Goal: Transaction & Acquisition: Purchase product/service

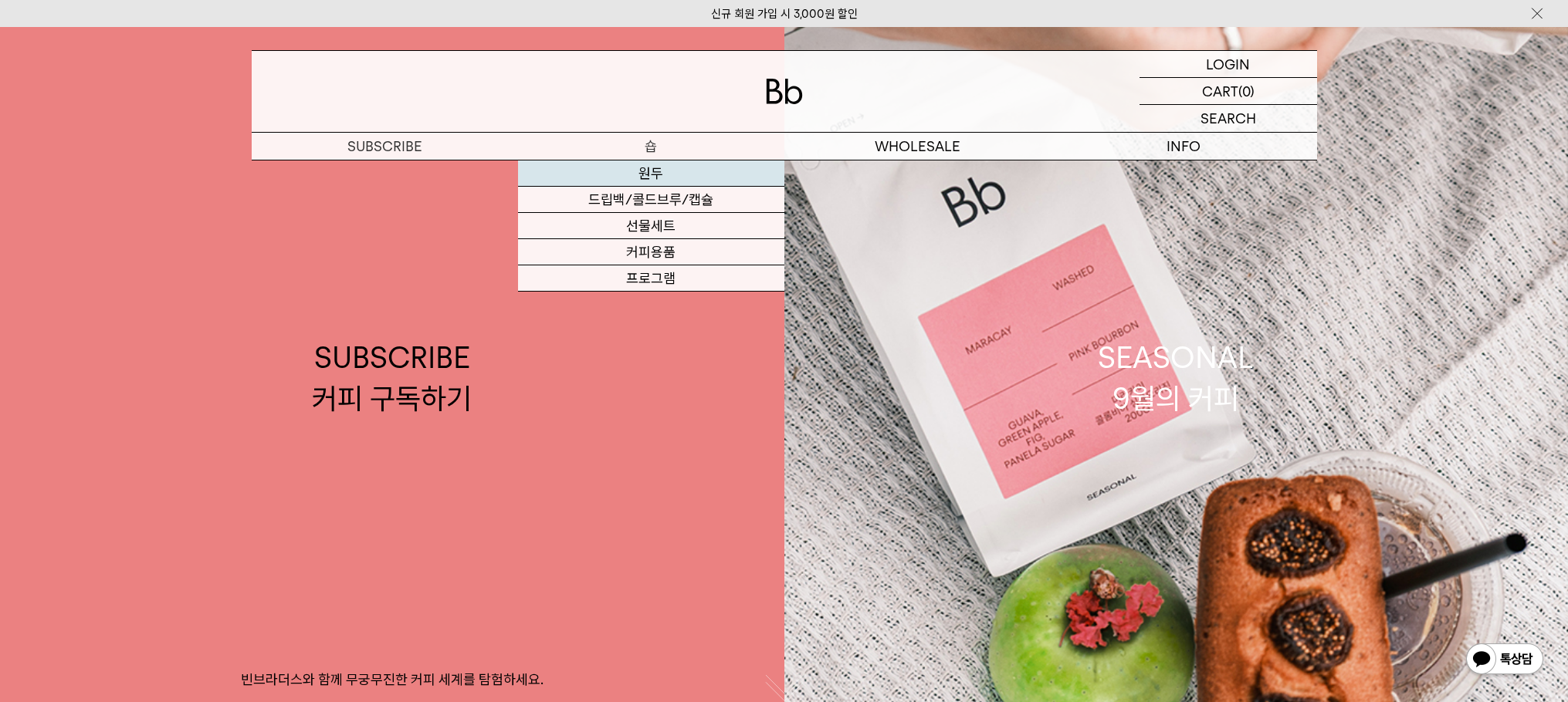
click at [659, 180] on link "원두" at bounding box center [651, 174] width 267 height 27
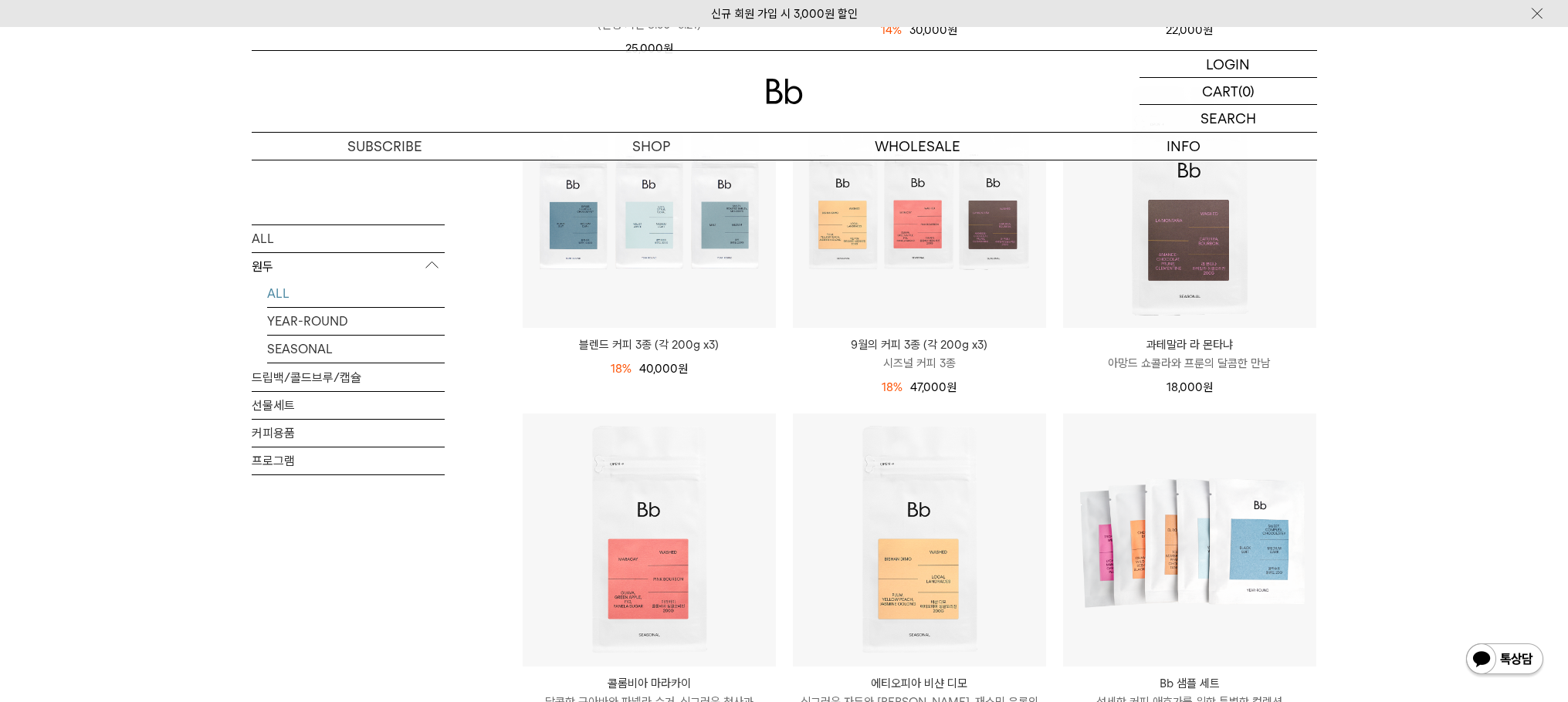
scroll to position [772, 0]
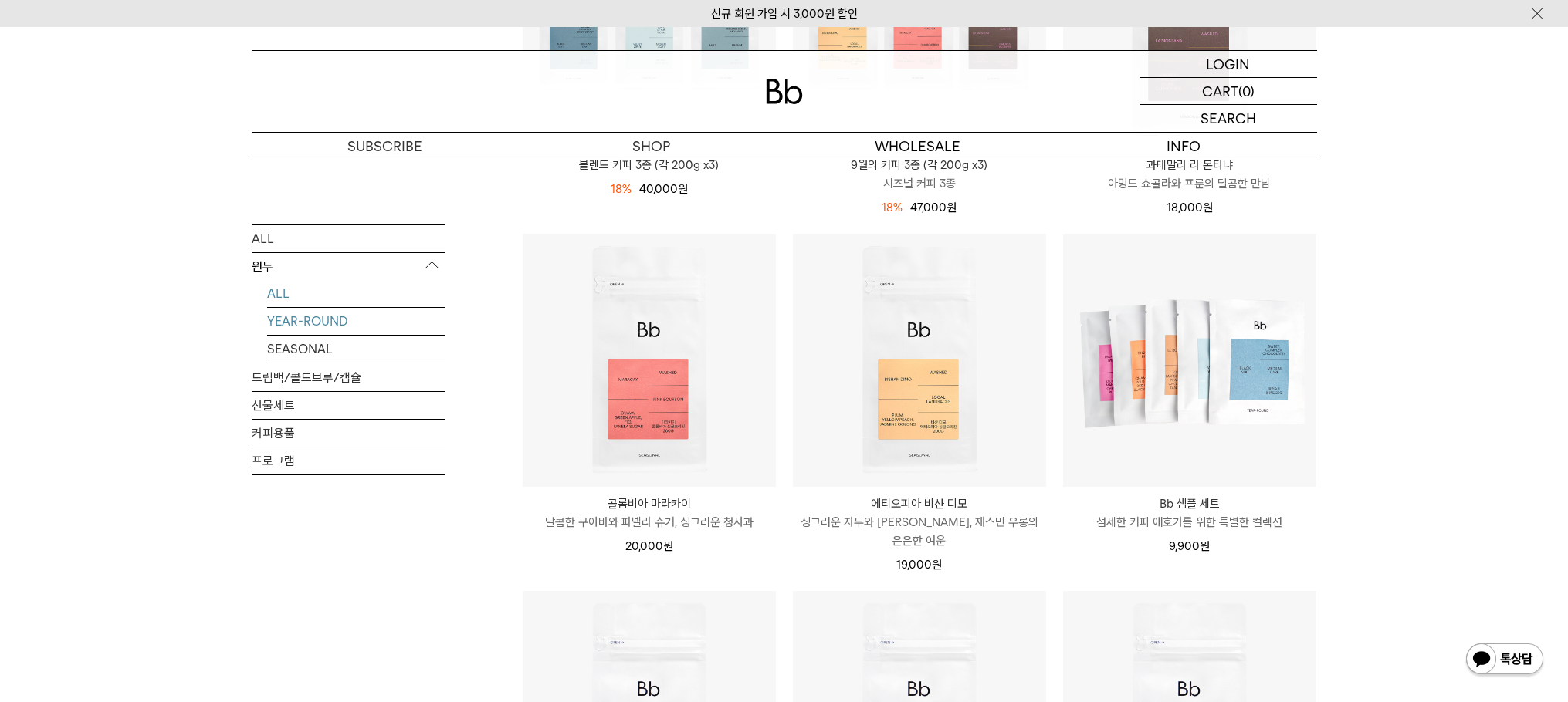
click at [311, 321] on link "YEAR-ROUND" at bounding box center [356, 321] width 177 height 27
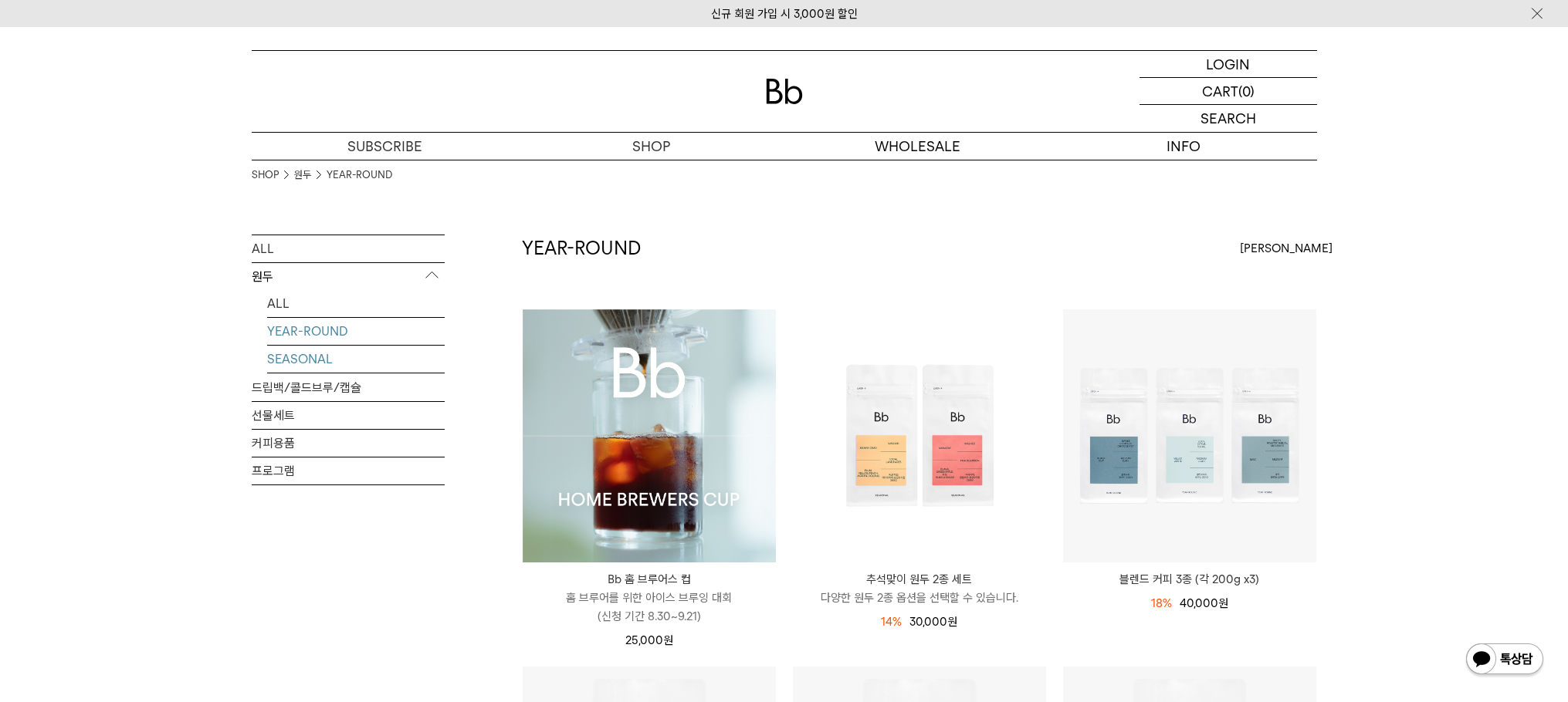
click at [296, 363] on link "SEASONAL" at bounding box center [356, 360] width 177 height 27
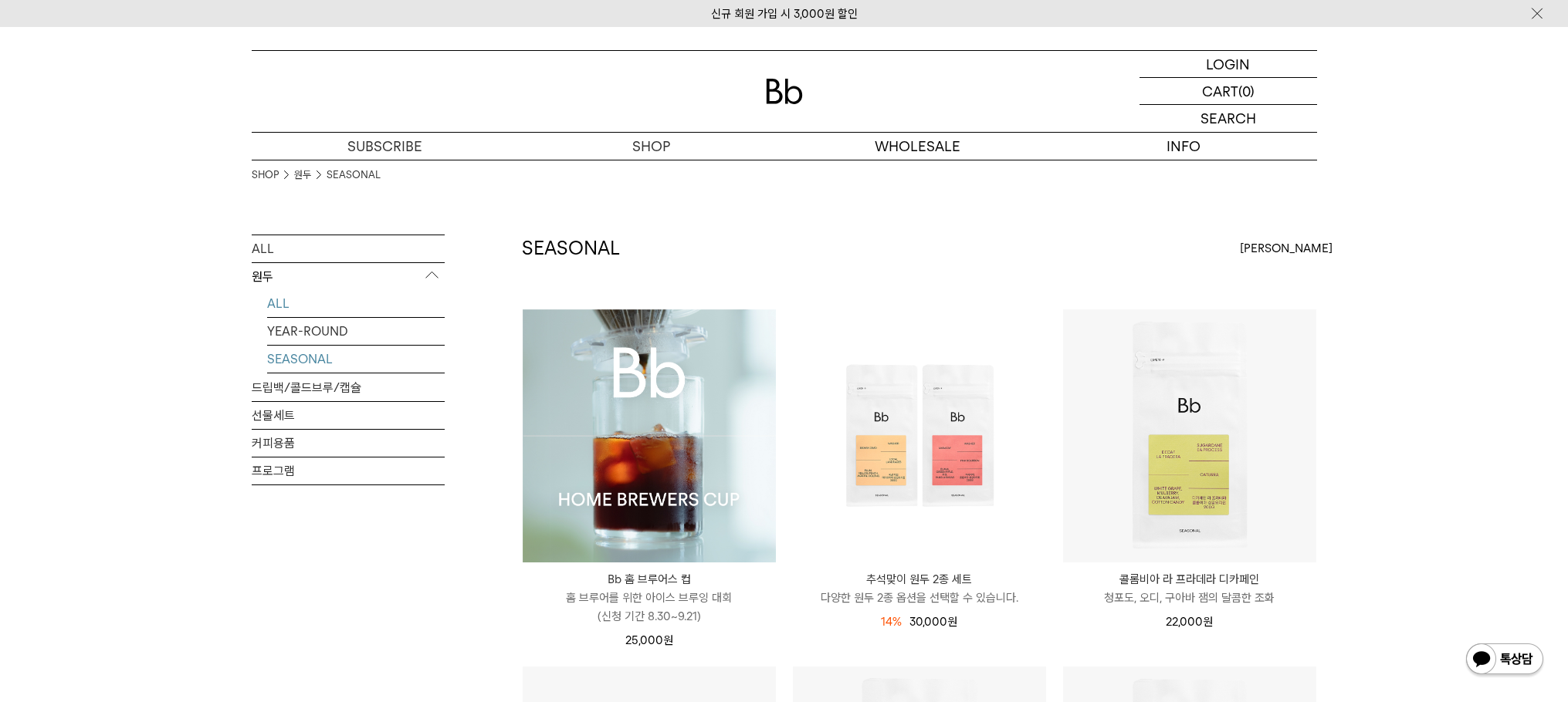
click at [271, 300] on link "ALL" at bounding box center [356, 304] width 177 height 27
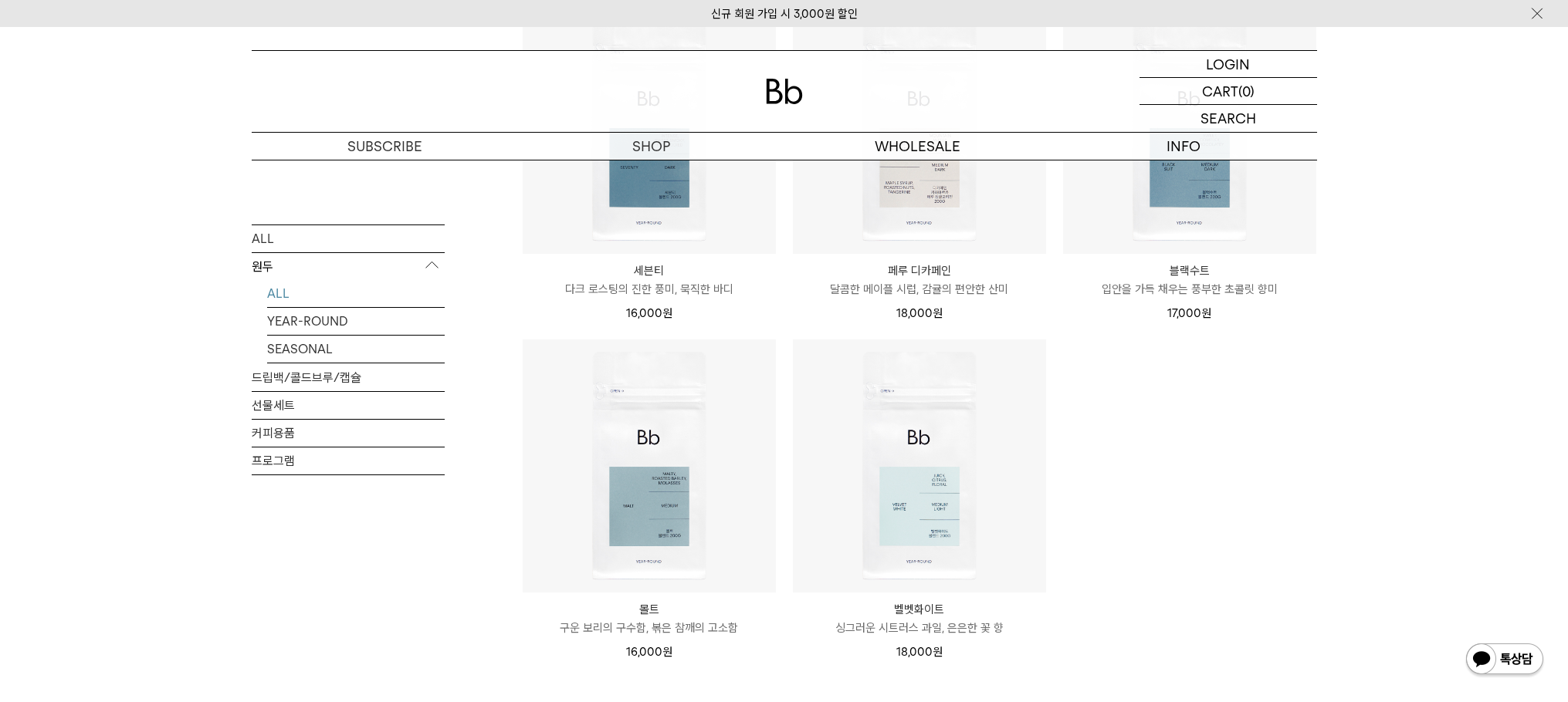
scroll to position [1390, 0]
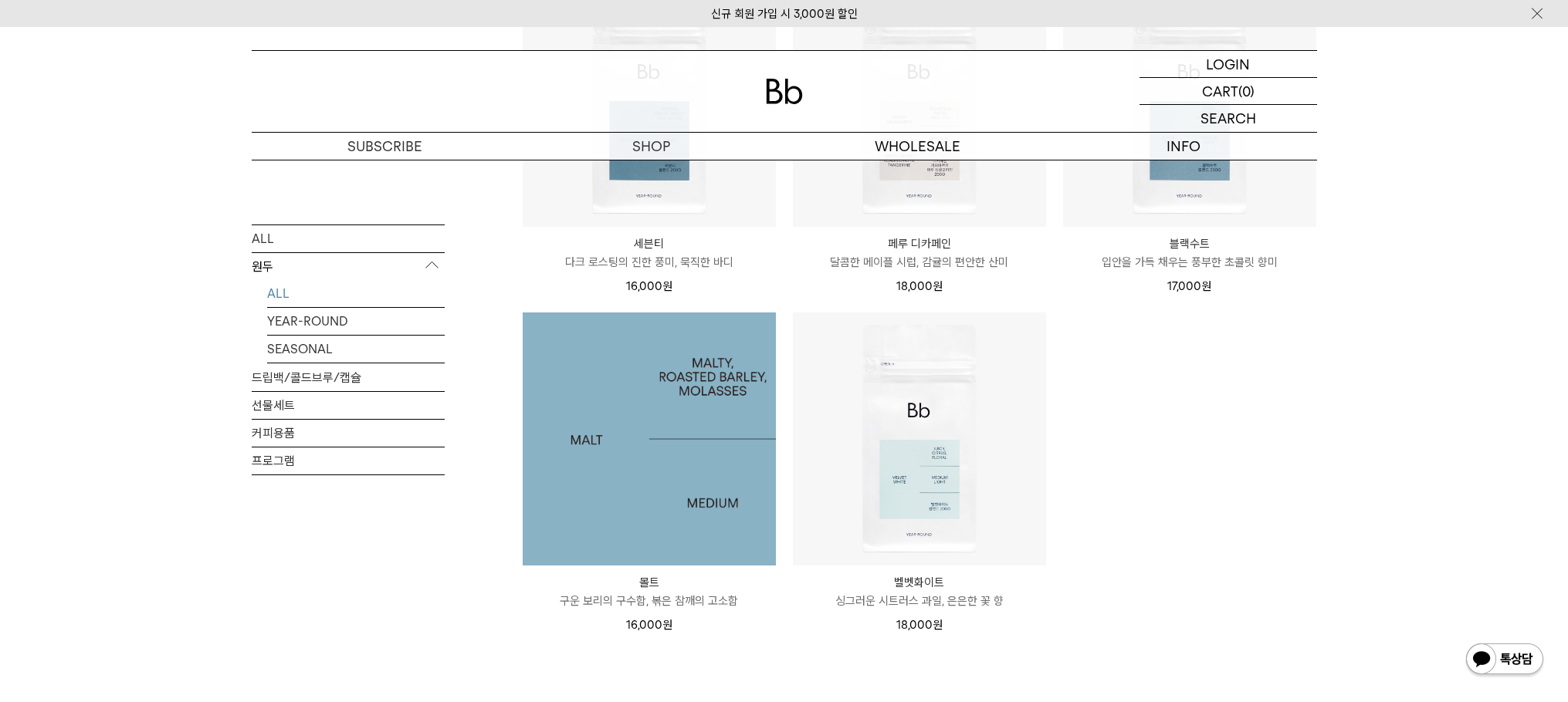
click at [668, 428] on img at bounding box center [649, 439] width 253 height 253
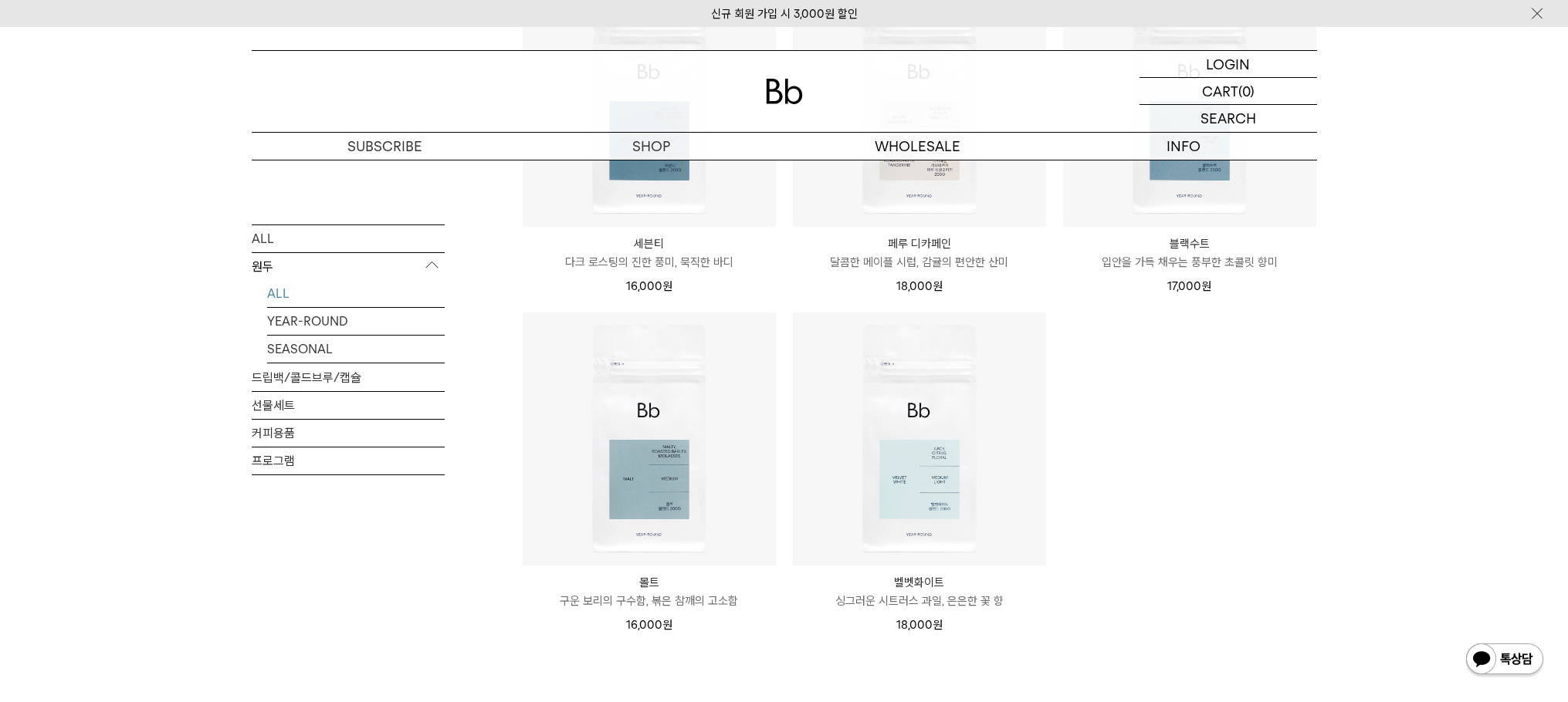
scroll to position [1235, 0]
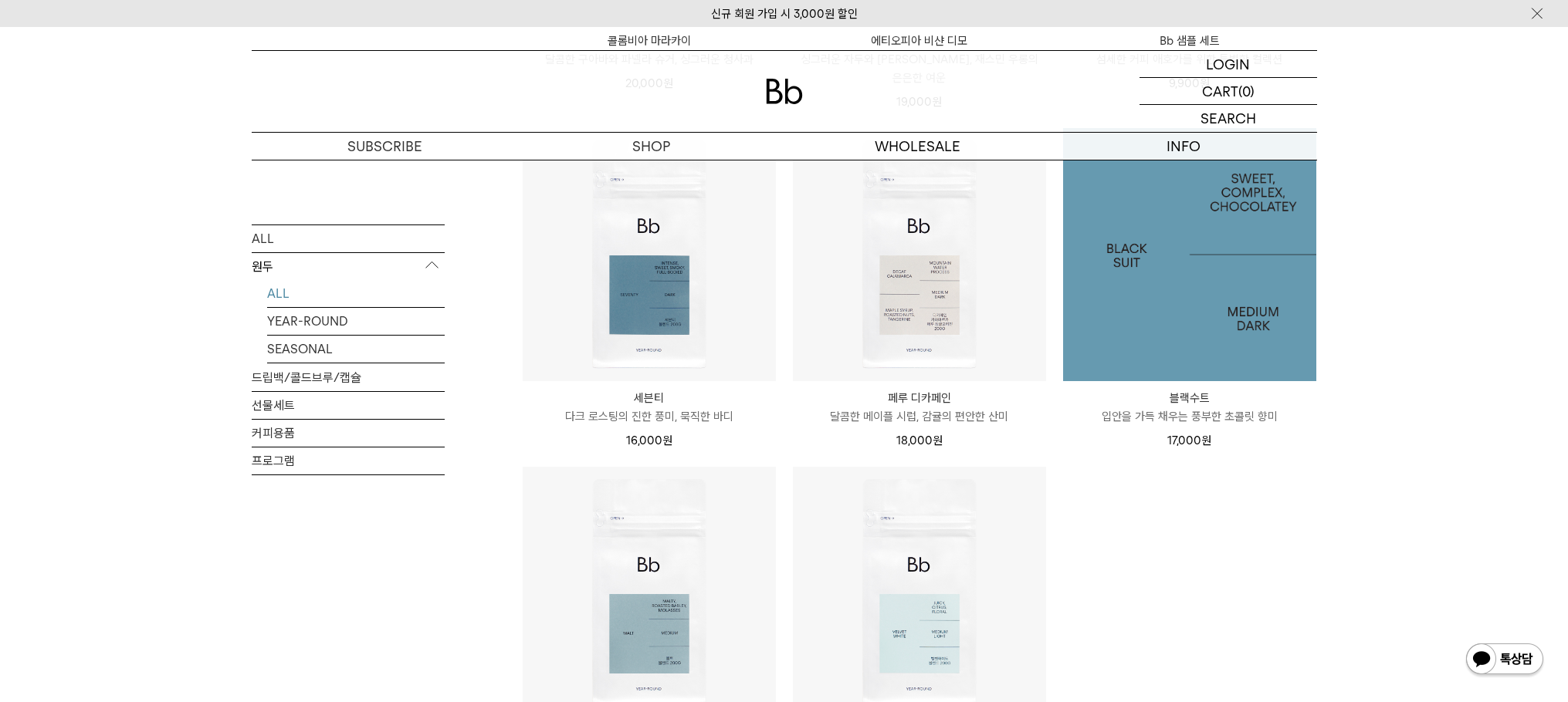
click at [1253, 268] on img at bounding box center [1189, 254] width 253 height 253
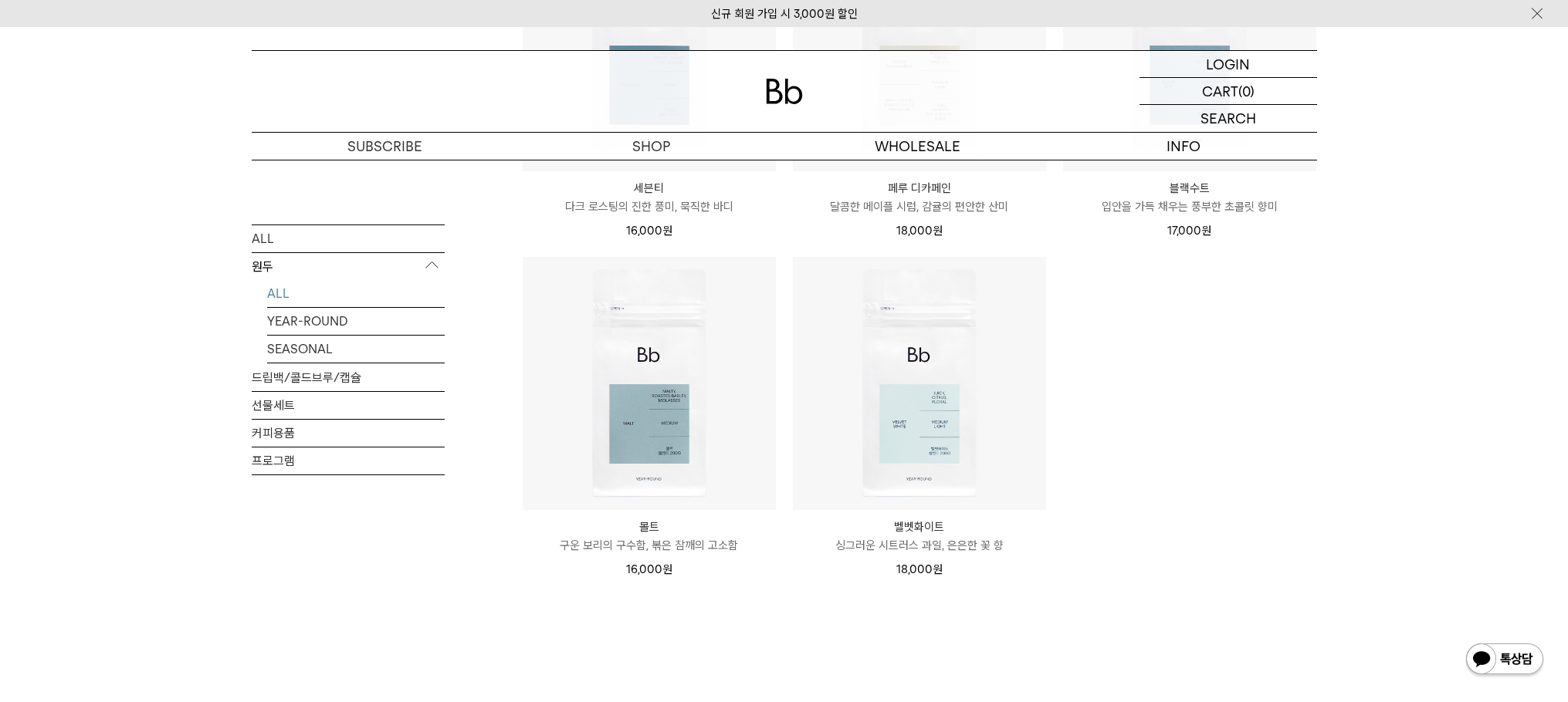
scroll to position [1467, 0]
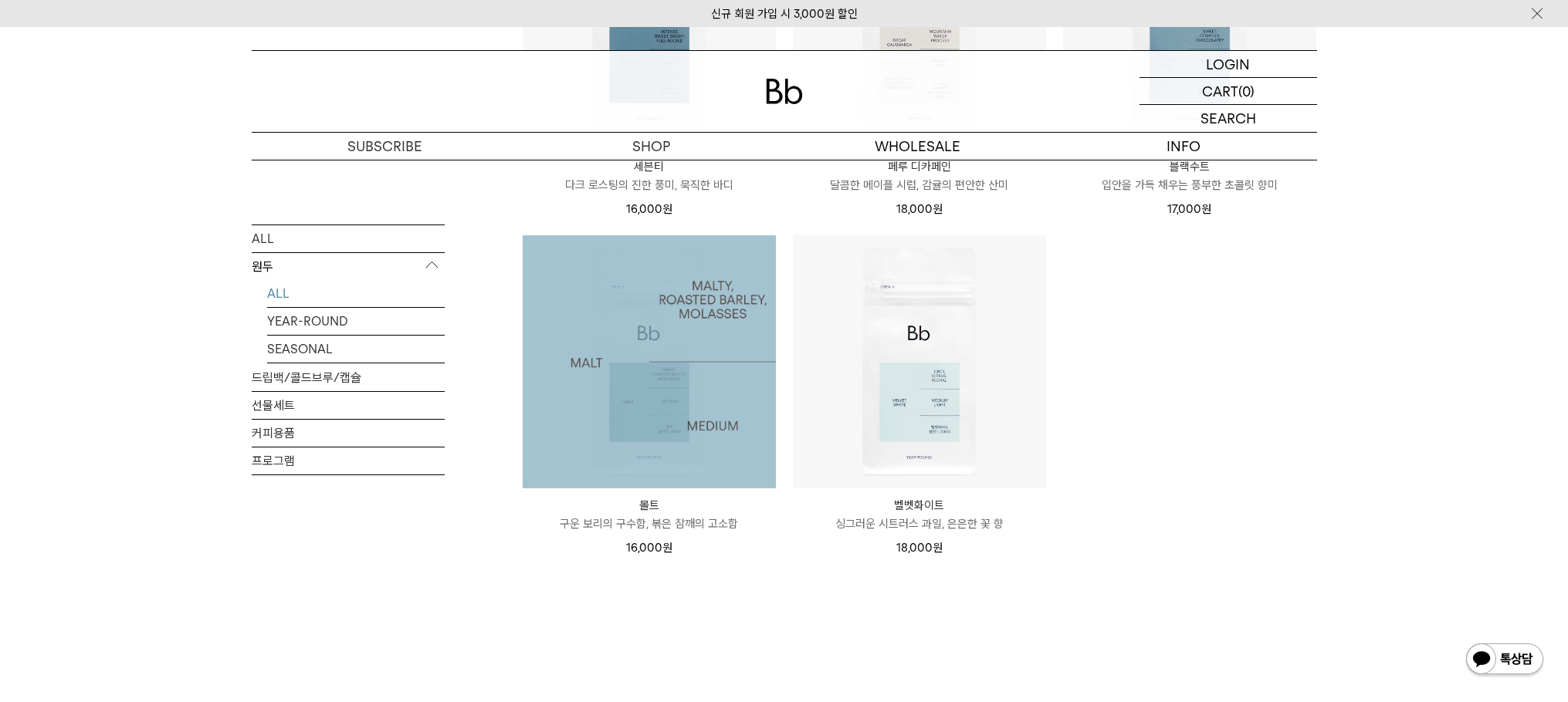
click at [611, 351] on img at bounding box center [649, 361] width 253 height 253
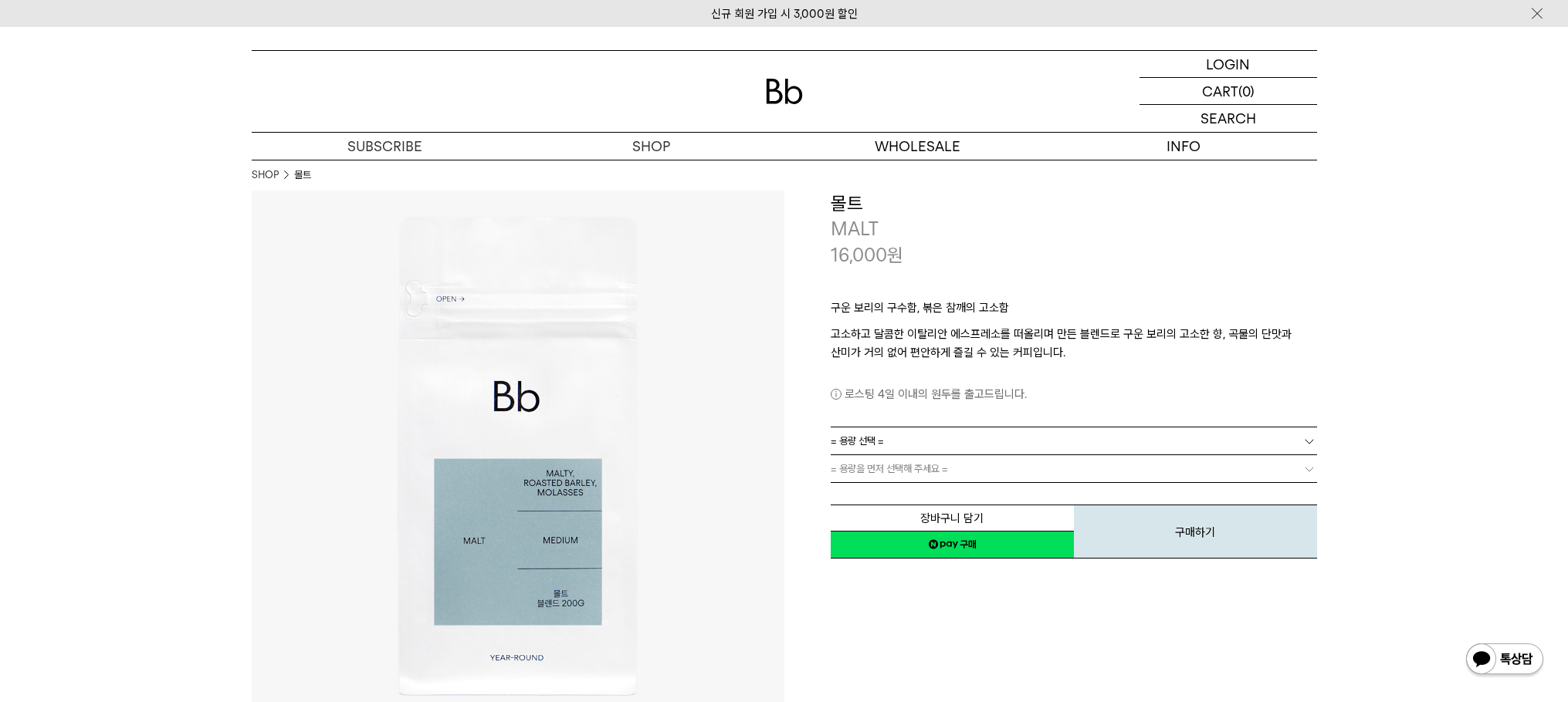
click at [1010, 429] on link "= 용량 선택 =" at bounding box center [1073, 441] width 487 height 27
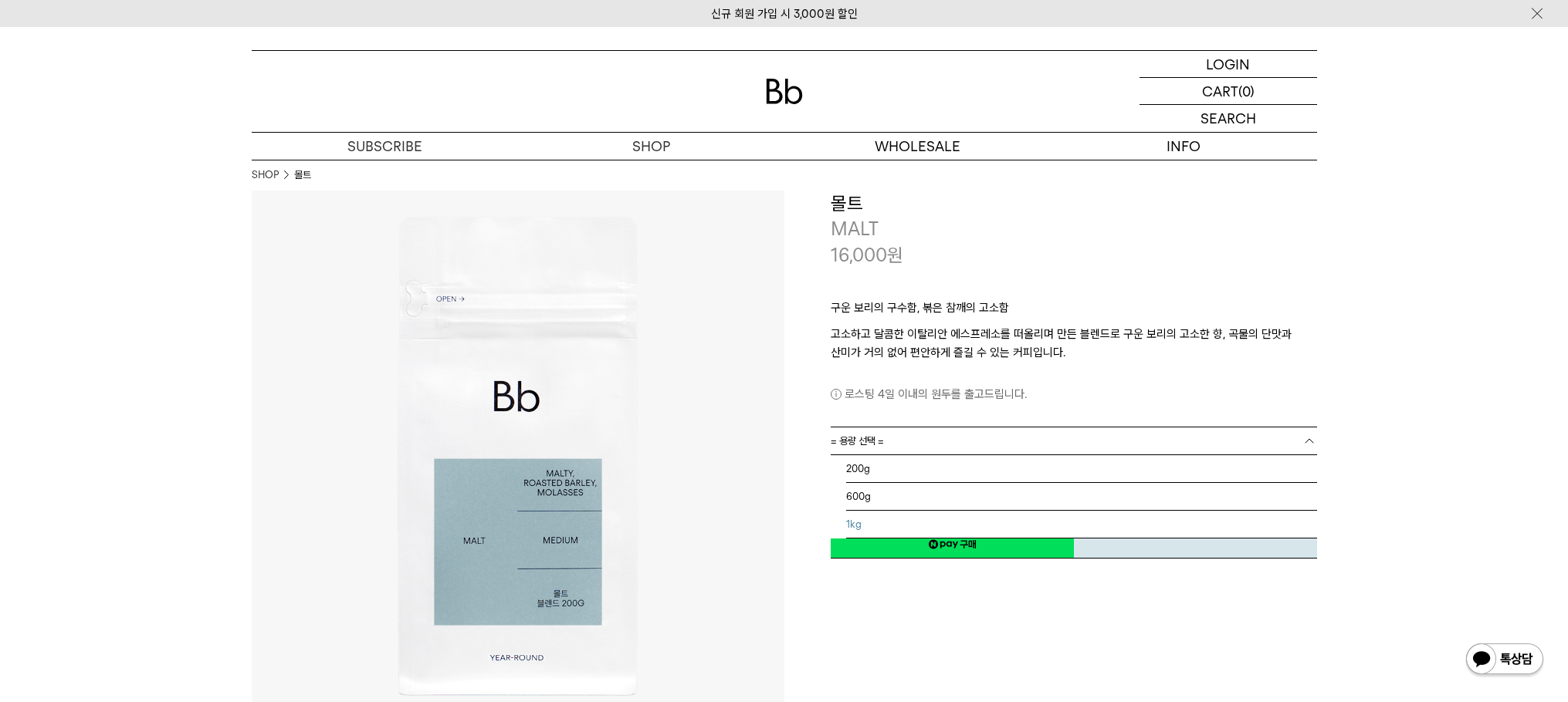
click at [914, 525] on li "1kg" at bounding box center [1082, 525] width 471 height 28
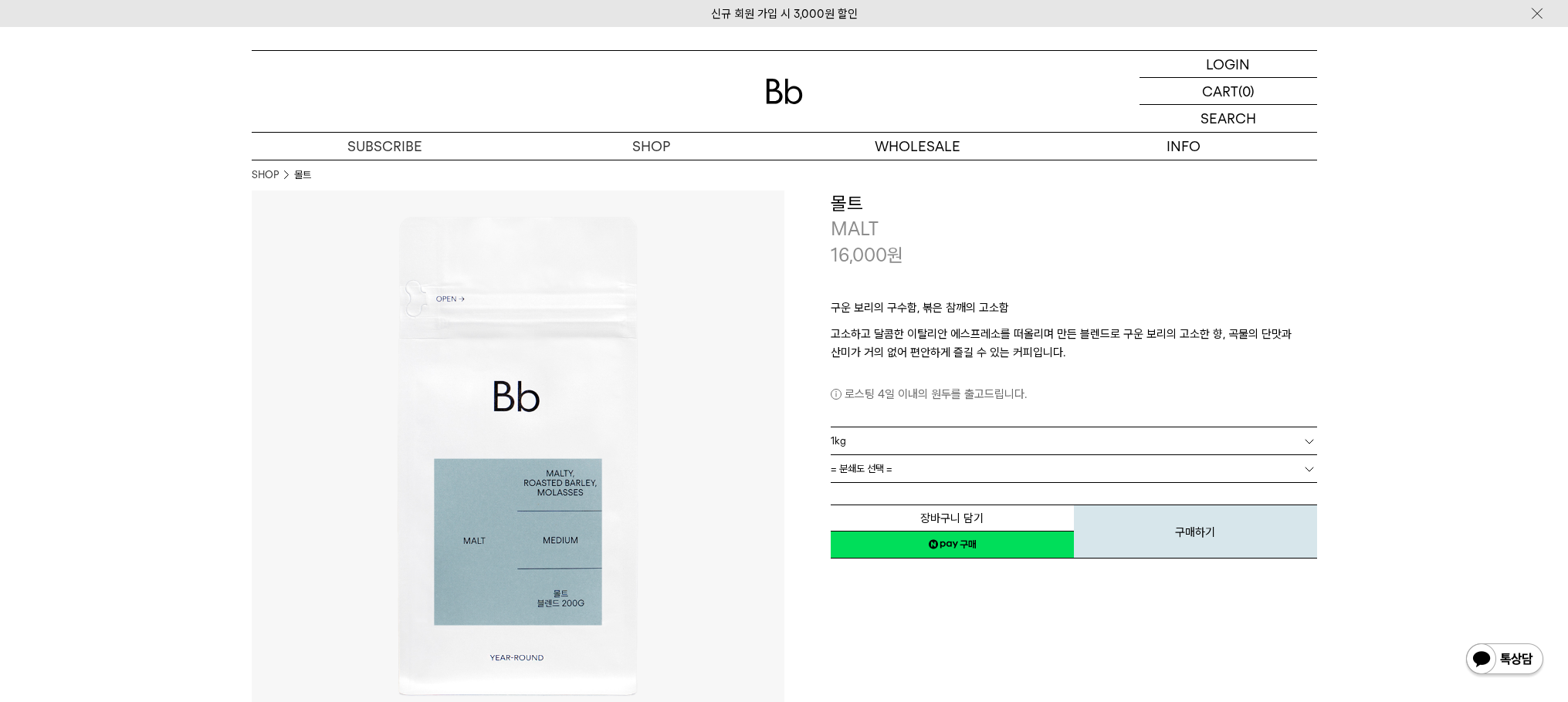
click at [982, 470] on link "= 분쇄도 선택 =" at bounding box center [1073, 469] width 487 height 27
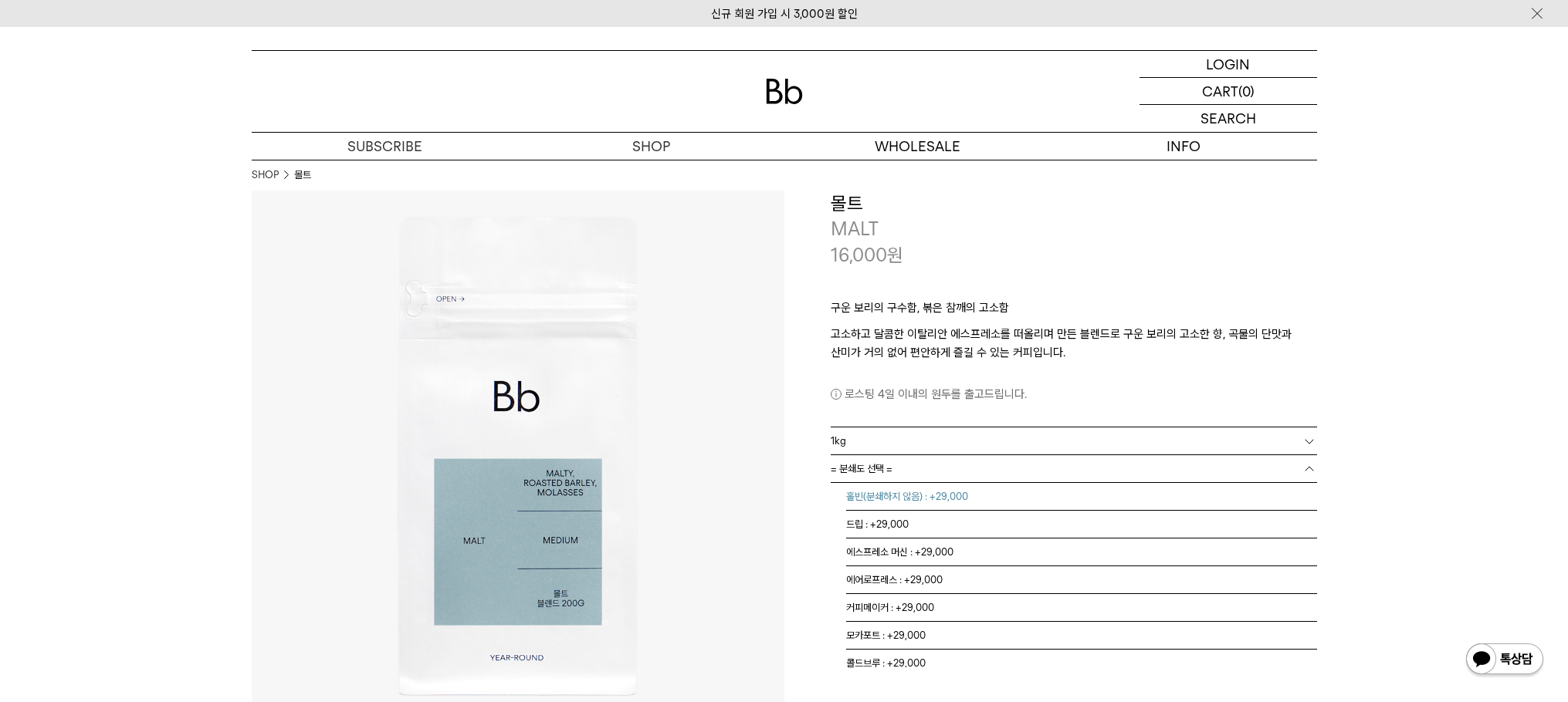
click at [962, 490] on li "홀빈(분쇄하지 않음) : +29,000" at bounding box center [1082, 496] width 471 height 28
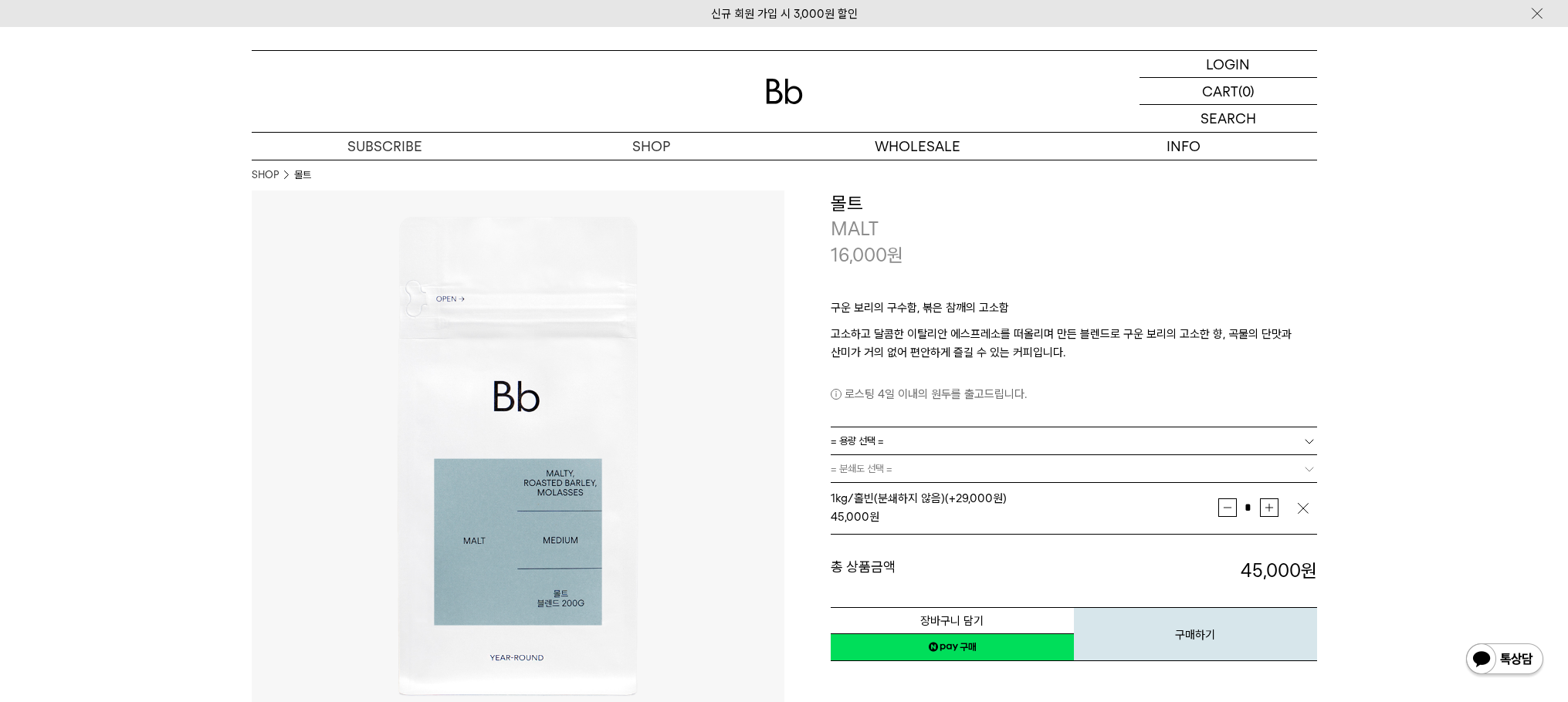
click at [1305, 470] on b at bounding box center [1310, 470] width 15 height 15
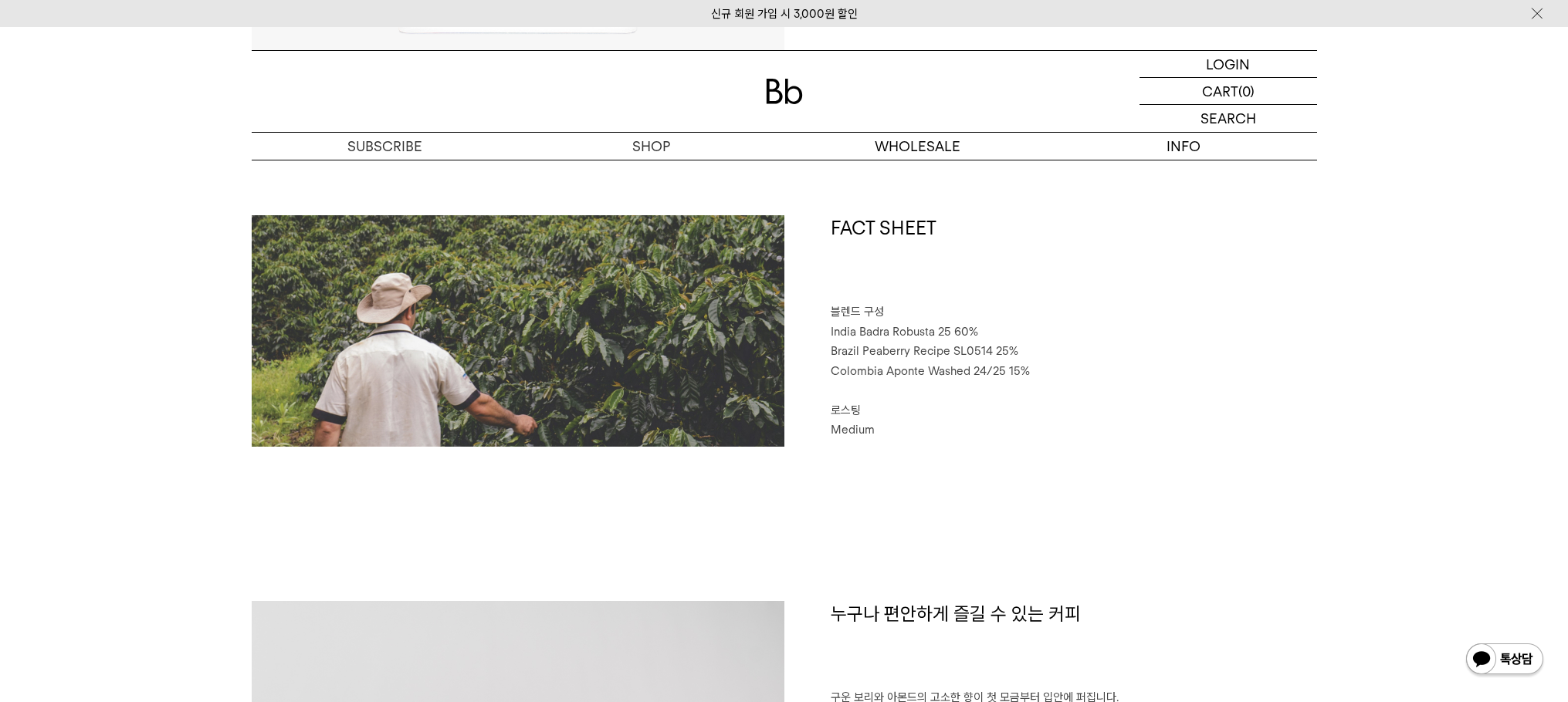
scroll to position [1081, 0]
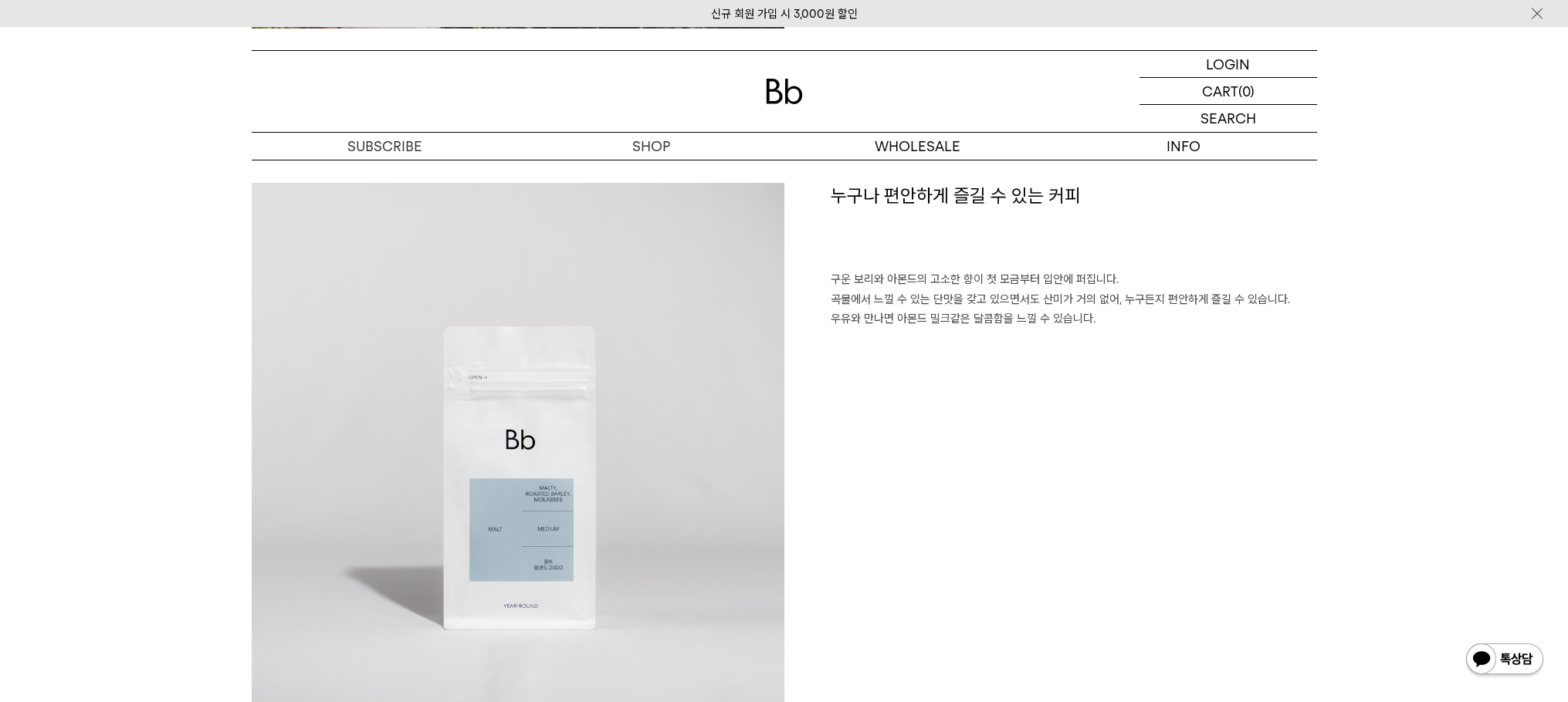
drag, startPoint x: 1344, startPoint y: 344, endPoint x: 769, endPoint y: 274, distance: 579.2
click at [1148, 319] on p "구운 보리와 아몬드의 고소한 향이 첫 모금부터 입안에 퍼집니다. 곡물에서 느낄 수 있는 단맛을 갖고 있으면서도 산미가 거의 없어, 누구든지 편…" at bounding box center [1073, 300] width 487 height 60
drag, startPoint x: 1237, startPoint y: 334, endPoint x: 894, endPoint y: 274, distance: 348.2
click at [894, 274] on div "누구나 편안하게 즐길 수 있는 커피 구운 보리와 아몬드의 고소한 향이 첫 모금부터 입안에 퍼집니다. 곡물에서 느낄 수 있는 단맛을 갖고 있으면…" at bounding box center [1051, 449] width 532 height 532
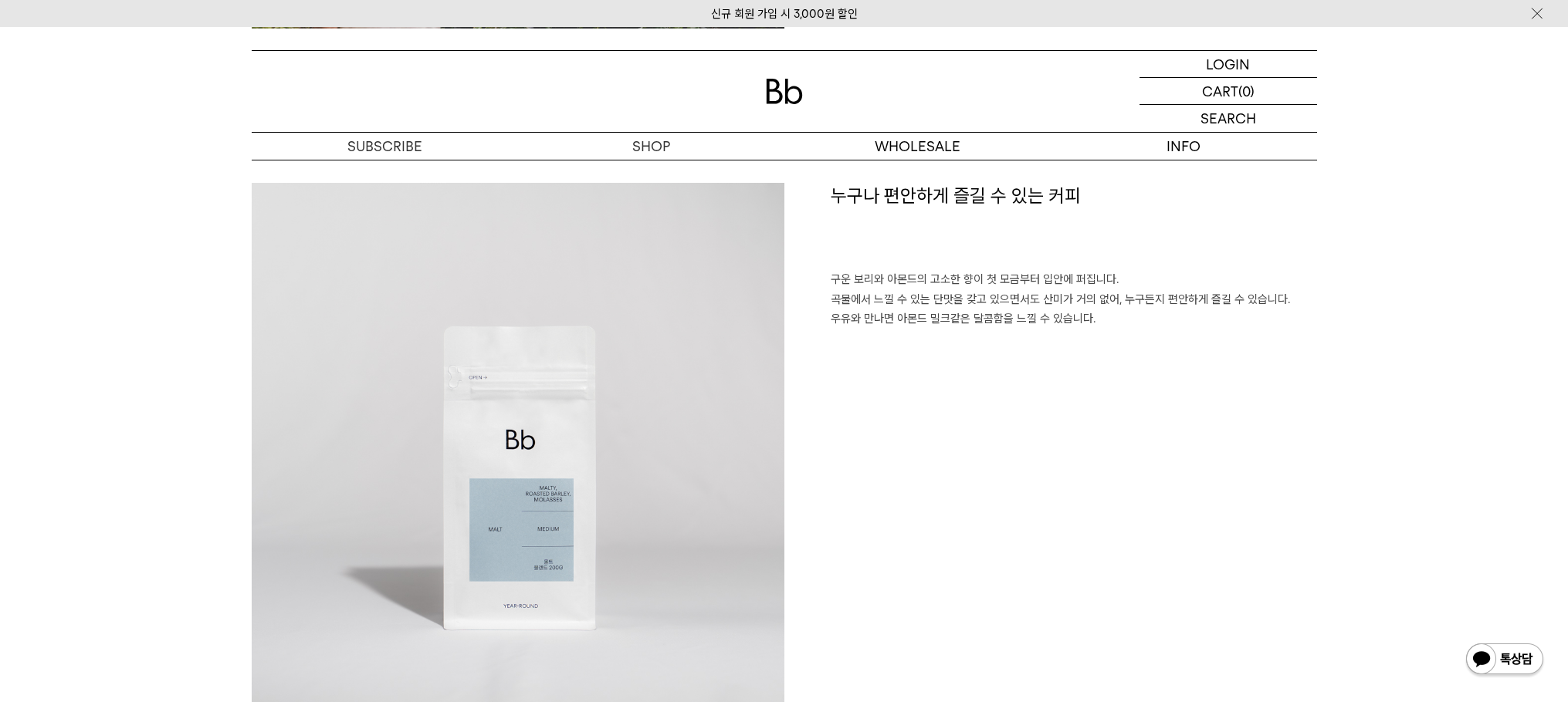
click at [1192, 305] on p "구운 보리와 아몬드의 고소한 향이 첫 모금부터 입안에 퍼집니다. 곡물에서 느낄 수 있는 단맛을 갖고 있으면서도 산미가 거의 없어, 누구든지 편…" at bounding box center [1073, 300] width 487 height 60
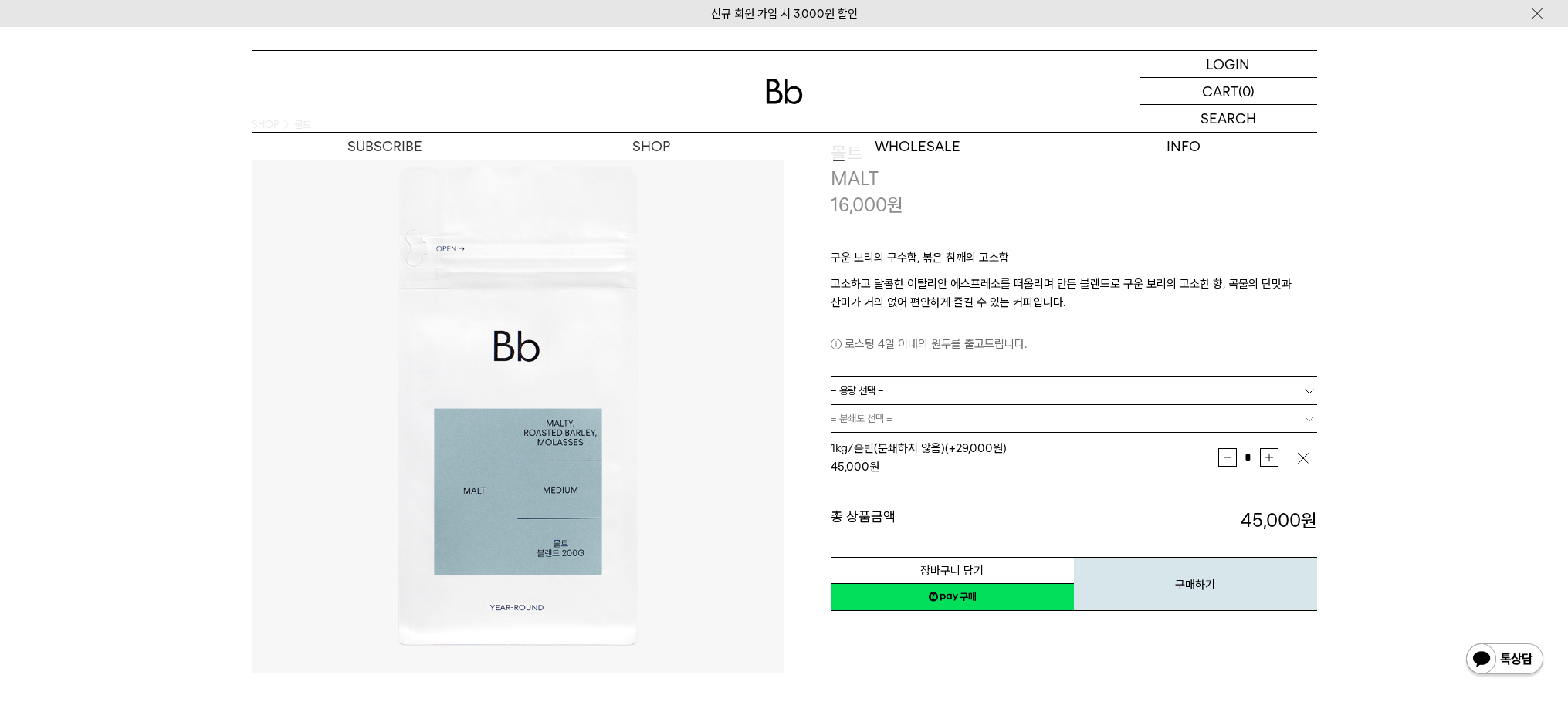
scroll to position [0, 0]
